Goal: Navigation & Orientation: Find specific page/section

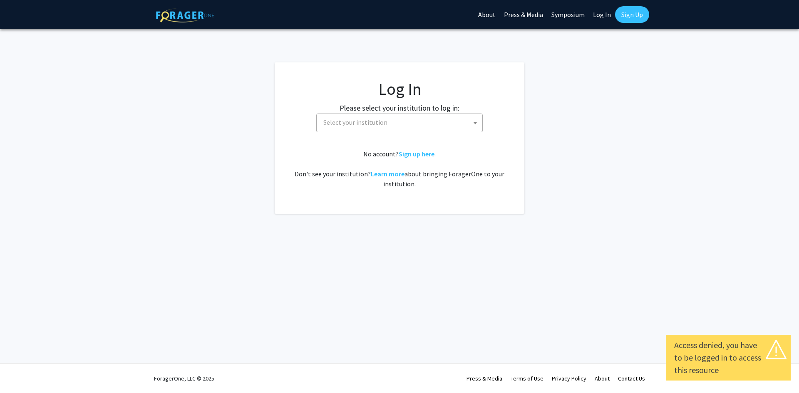
select select
click at [409, 127] on span "Select your institution" at bounding box center [401, 122] width 162 height 17
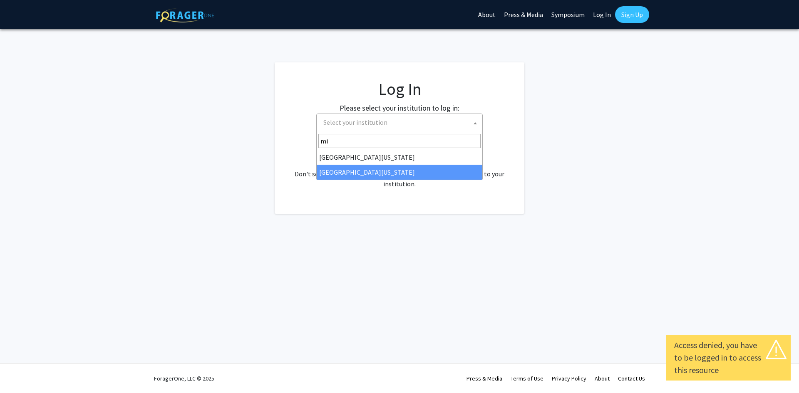
type input "mi"
select select "33"
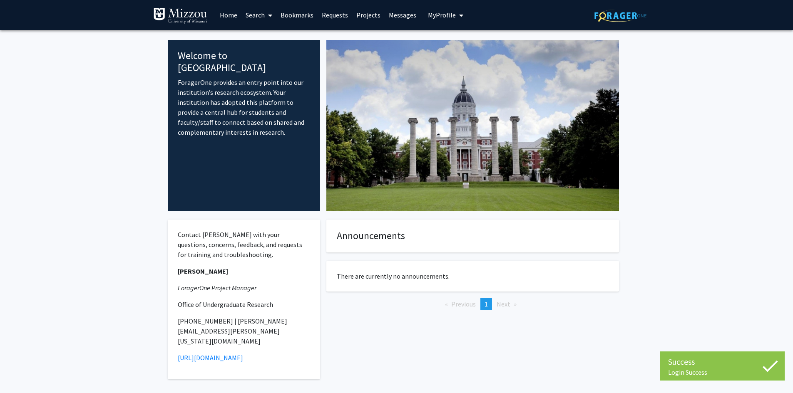
click at [336, 15] on link "Requests" at bounding box center [334, 14] width 35 height 29
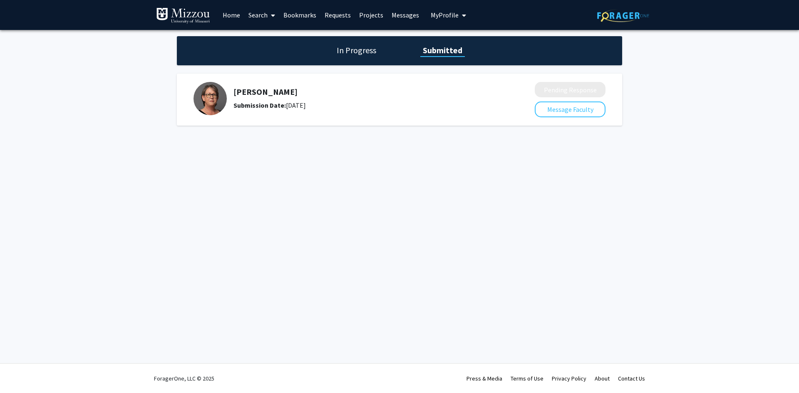
click at [289, 15] on link "Bookmarks" at bounding box center [299, 14] width 41 height 29
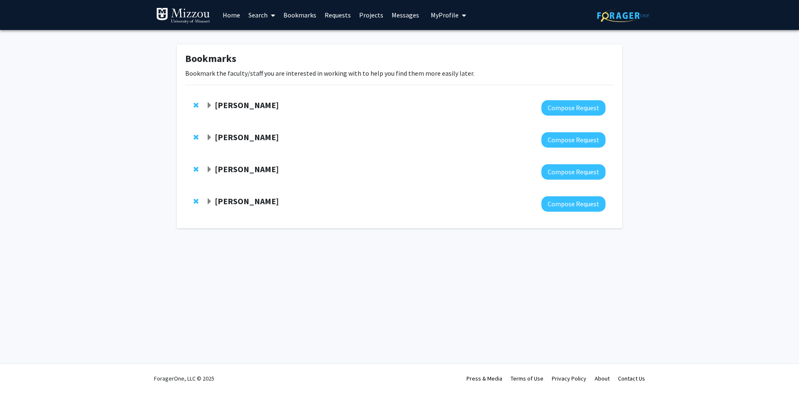
click at [240, 106] on strong "[PERSON_NAME]" at bounding box center [247, 105] width 64 height 10
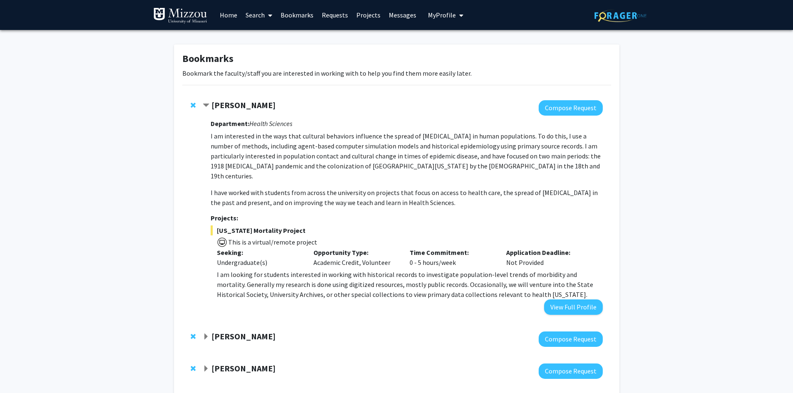
click at [240, 106] on strong "[PERSON_NAME]" at bounding box center [243, 105] width 64 height 10
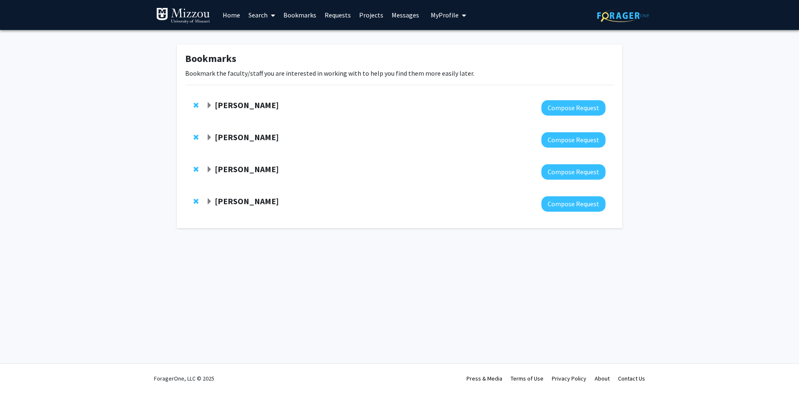
click at [227, 141] on strong "[PERSON_NAME]" at bounding box center [247, 137] width 64 height 10
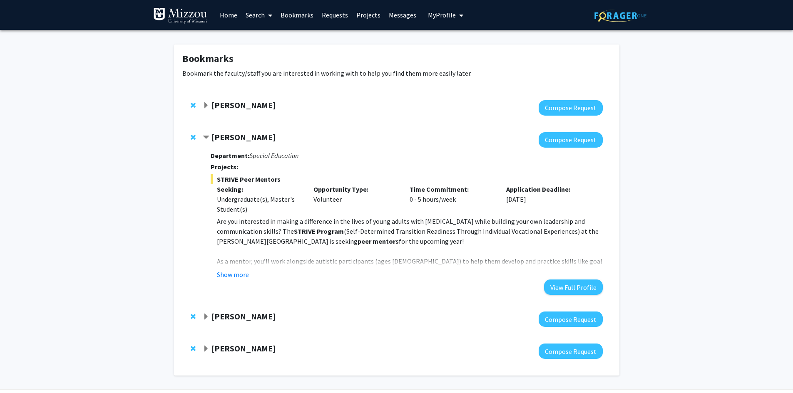
click at [227, 141] on strong "[PERSON_NAME]" at bounding box center [243, 137] width 64 height 10
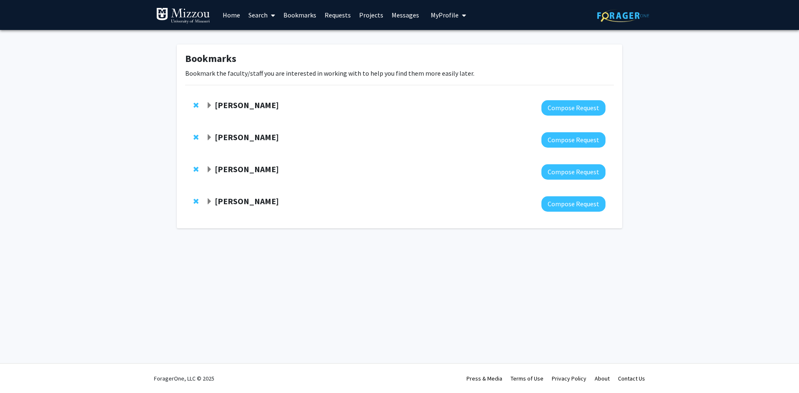
click at [228, 170] on strong "[PERSON_NAME]" at bounding box center [247, 169] width 64 height 10
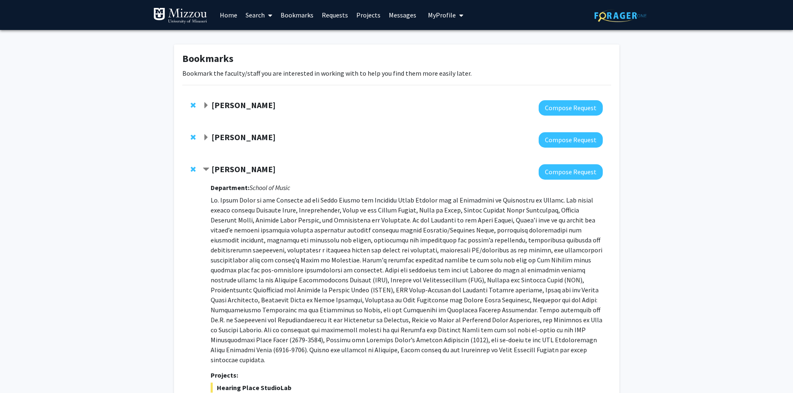
click at [228, 170] on strong "[PERSON_NAME]" at bounding box center [243, 169] width 64 height 10
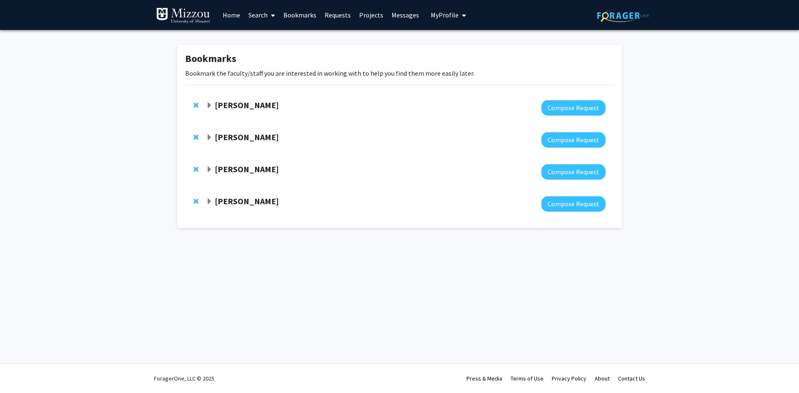
click at [234, 203] on strong "[PERSON_NAME]" at bounding box center [247, 201] width 64 height 10
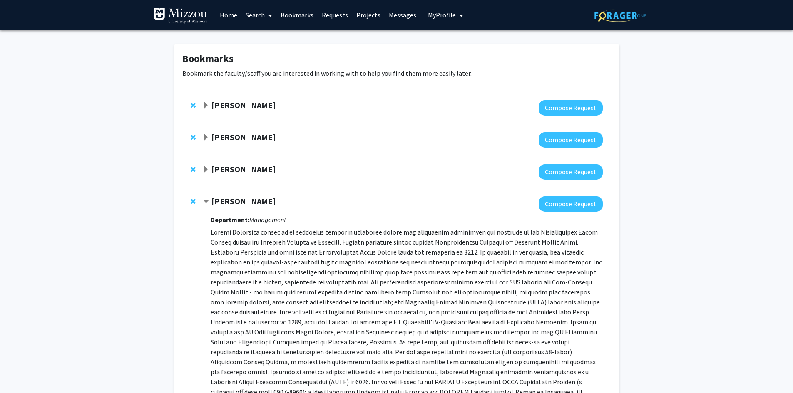
click at [234, 203] on strong "[PERSON_NAME]" at bounding box center [243, 201] width 64 height 10
